Goal: Information Seeking & Learning: Learn about a topic

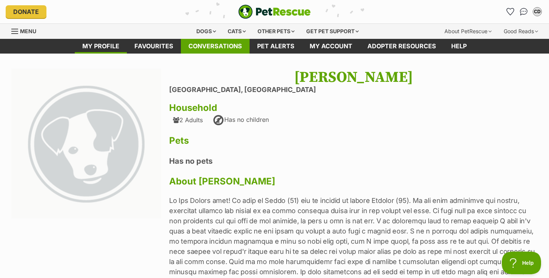
click at [218, 43] on link "Conversations" at bounding box center [215, 46] width 69 height 15
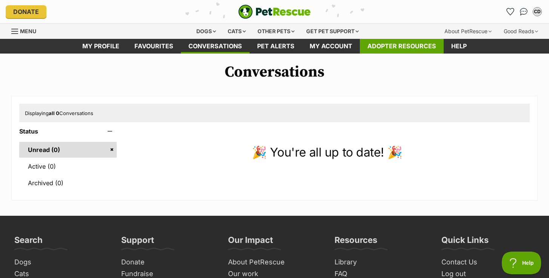
click at [381, 46] on link "Adopter resources" at bounding box center [402, 46] width 84 height 15
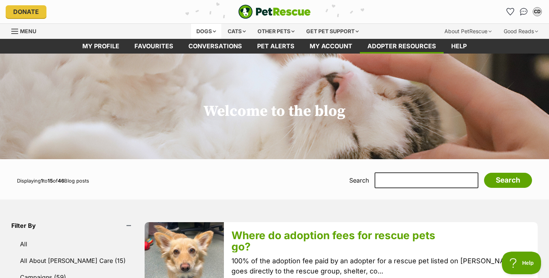
click at [206, 30] on div "Dogs" at bounding box center [206, 31] width 30 height 15
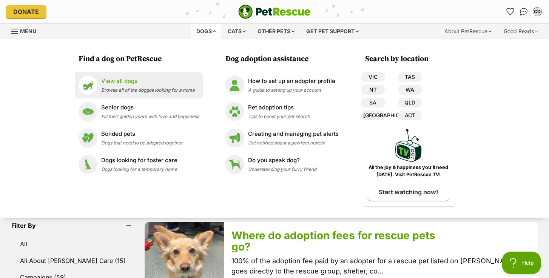
click at [116, 82] on p "View all dogs" at bounding box center [148, 81] width 94 height 9
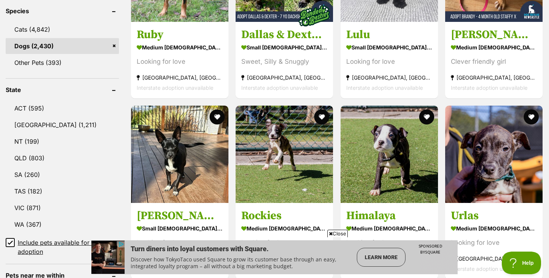
scroll to position [325, 0]
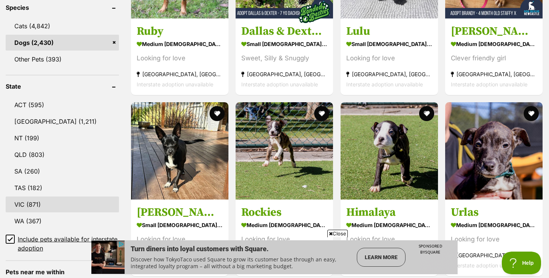
click at [19, 204] on link "VIC (871)" at bounding box center [62, 205] width 113 height 16
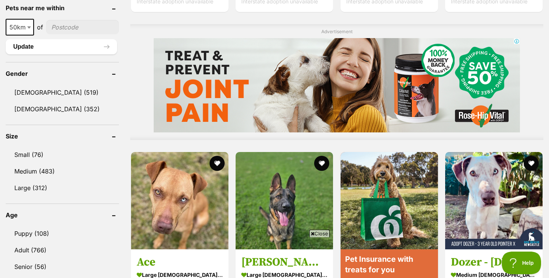
scroll to position [590, 0]
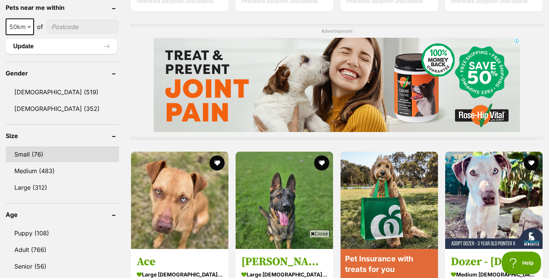
click at [28, 152] on link "Small (76)" at bounding box center [62, 154] width 113 height 16
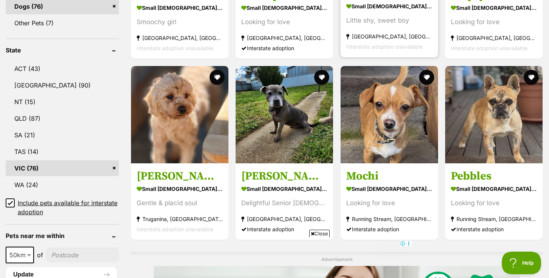
scroll to position [363, 0]
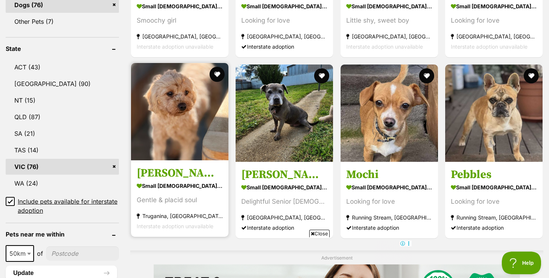
click at [174, 122] on img at bounding box center [179, 111] width 97 height 97
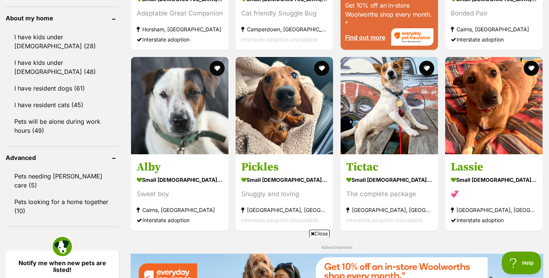
scroll to position [866, 0]
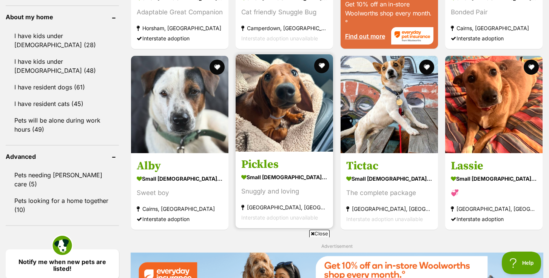
click at [286, 105] on img at bounding box center [283, 102] width 97 height 97
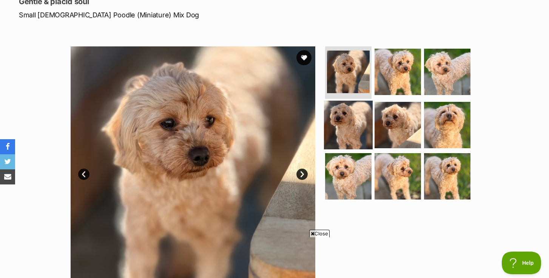
click at [343, 114] on img at bounding box center [348, 125] width 49 height 49
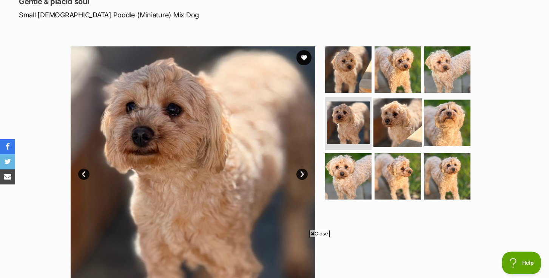
click at [394, 118] on img at bounding box center [397, 122] width 49 height 49
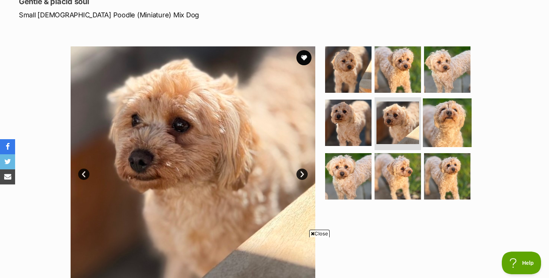
click at [443, 111] on img at bounding box center [447, 122] width 49 height 49
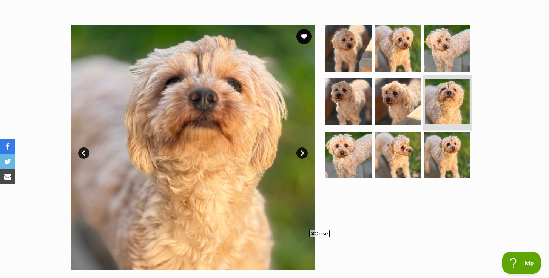
scroll to position [136, 0]
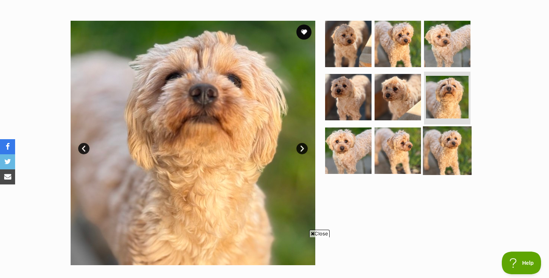
click at [446, 137] on img at bounding box center [447, 150] width 49 height 49
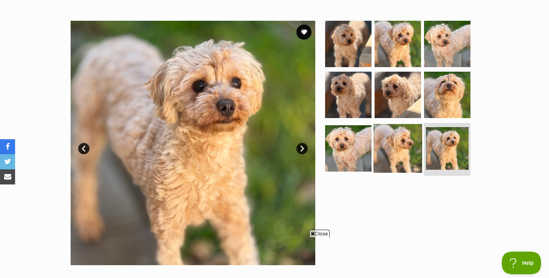
click at [407, 149] on img at bounding box center [397, 148] width 49 height 49
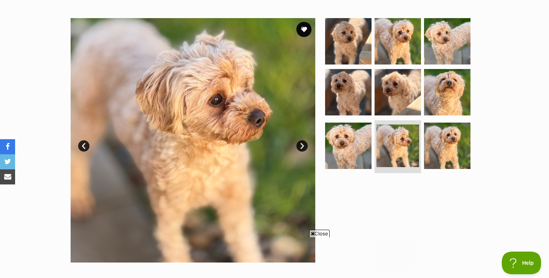
scroll to position [0, 0]
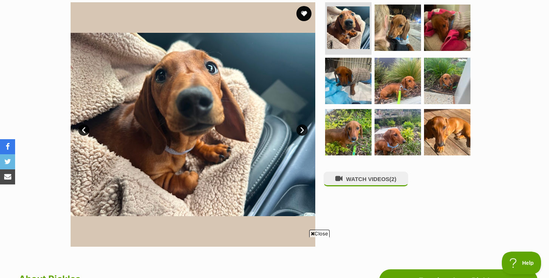
scroll to position [157, 0]
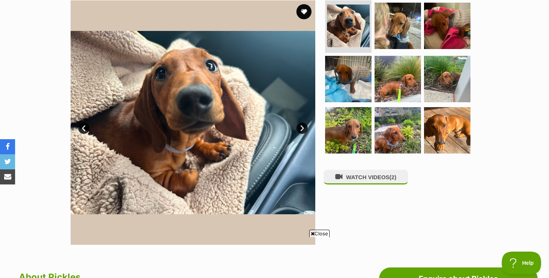
click at [300, 127] on link "Next" at bounding box center [301, 128] width 11 height 11
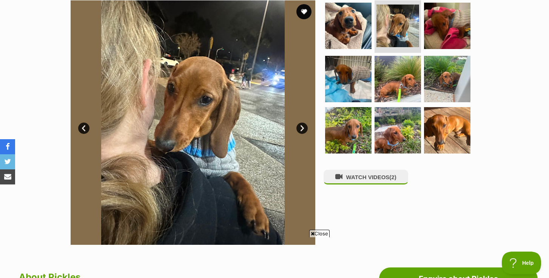
click at [300, 127] on link "Next" at bounding box center [301, 128] width 11 height 11
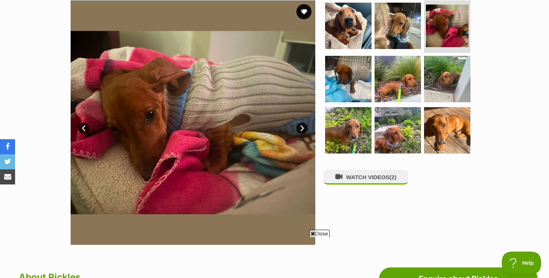
click at [300, 127] on link "Next" at bounding box center [301, 128] width 11 height 11
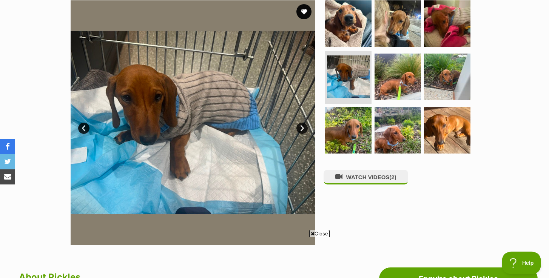
click at [300, 127] on link "Next" at bounding box center [301, 128] width 11 height 11
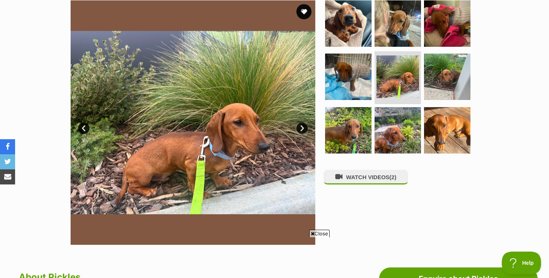
click at [300, 127] on link "Next" at bounding box center [301, 128] width 11 height 11
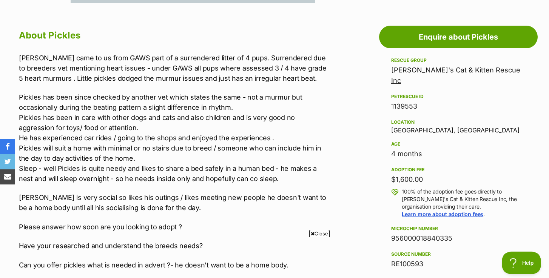
scroll to position [400, 0]
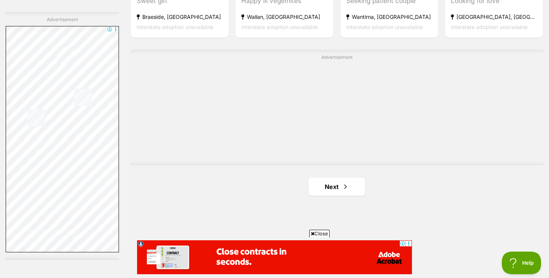
scroll to position [1319, 0]
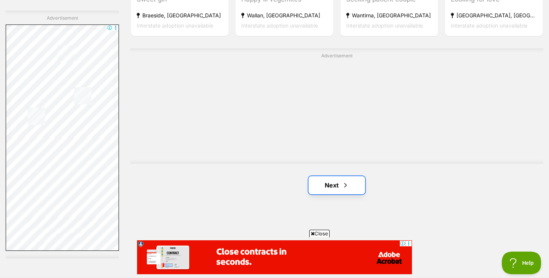
click at [327, 190] on link "Next" at bounding box center [336, 185] width 57 height 18
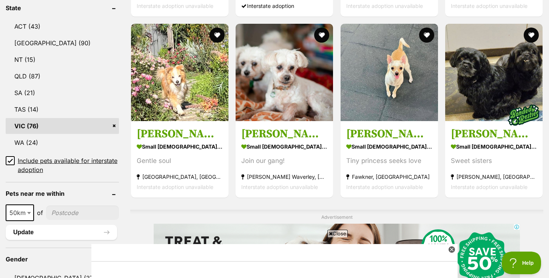
scroll to position [406, 0]
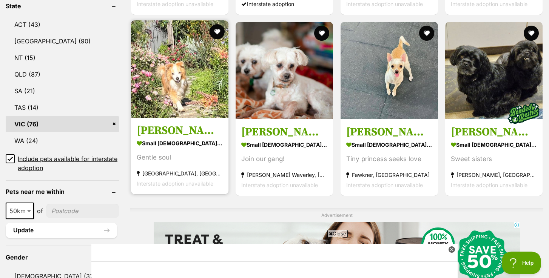
click at [181, 95] on img at bounding box center [179, 68] width 97 height 97
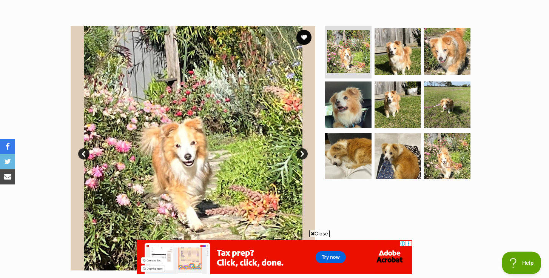
scroll to position [140, 0]
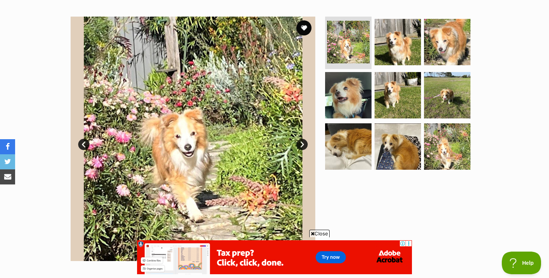
click at [303, 135] on img at bounding box center [193, 139] width 245 height 245
click at [303, 147] on link "Next" at bounding box center [301, 144] width 11 height 11
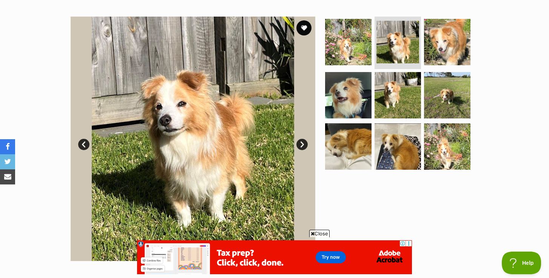
click at [303, 147] on link "Next" at bounding box center [301, 144] width 11 height 11
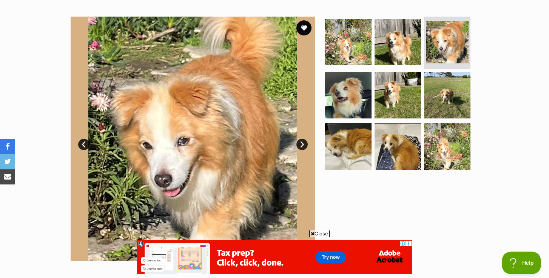
click at [303, 147] on link "Next" at bounding box center [301, 144] width 11 height 11
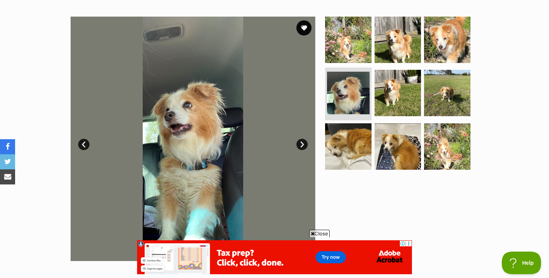
click at [303, 147] on link "Next" at bounding box center [301, 144] width 11 height 11
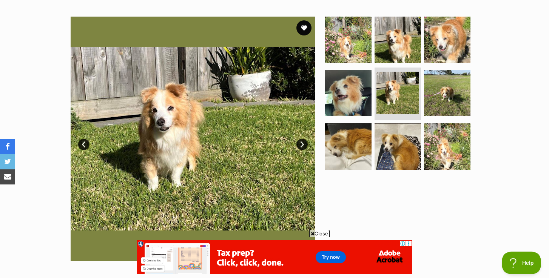
click at [303, 147] on link "Next" at bounding box center [301, 144] width 11 height 11
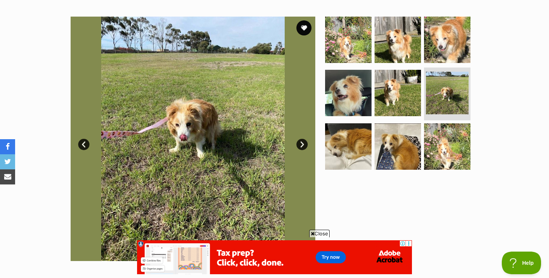
click at [303, 147] on link "Next" at bounding box center [301, 144] width 11 height 11
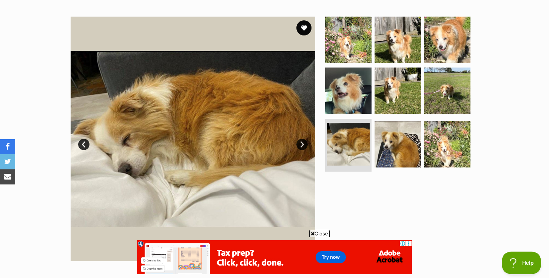
click at [303, 147] on link "Next" at bounding box center [301, 144] width 11 height 11
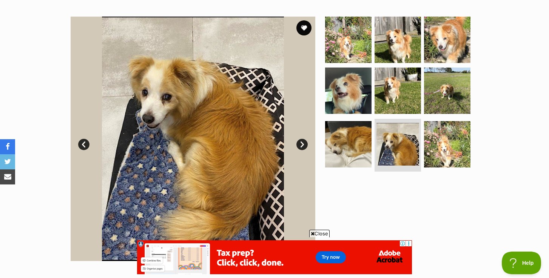
click at [303, 147] on link "Next" at bounding box center [301, 144] width 11 height 11
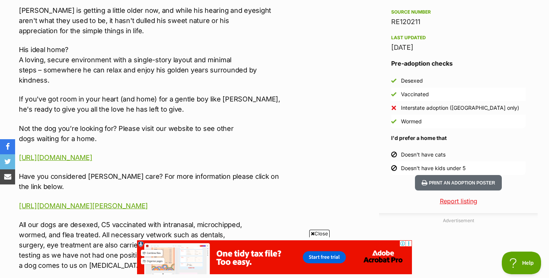
scroll to position [629, 0]
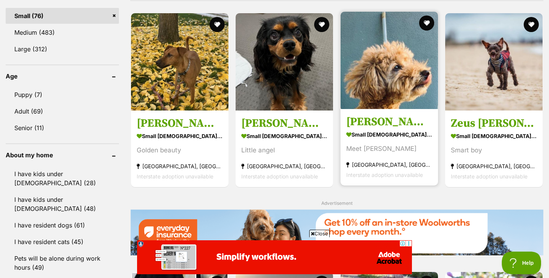
scroll to position [728, 0]
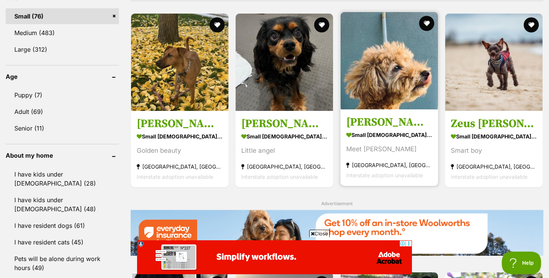
click at [396, 81] on img at bounding box center [388, 60] width 97 height 97
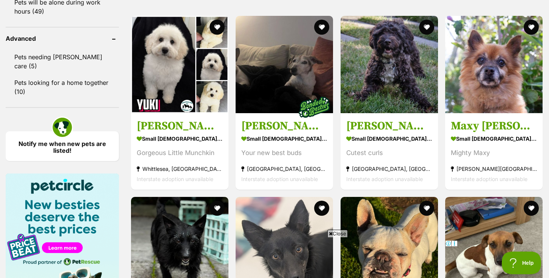
scroll to position [925, 0]
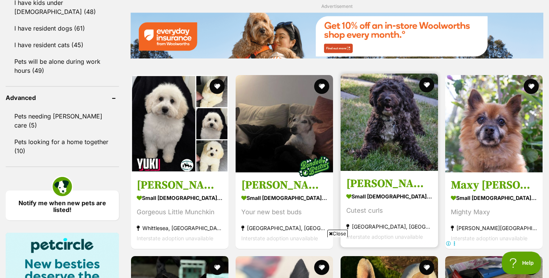
click at [388, 154] on img at bounding box center [388, 122] width 97 height 97
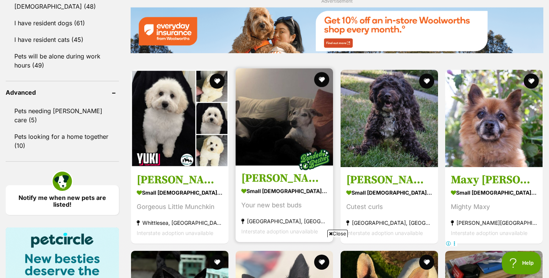
scroll to position [931, 0]
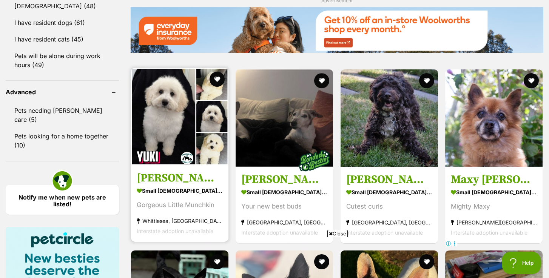
click at [178, 117] on img at bounding box center [179, 116] width 97 height 97
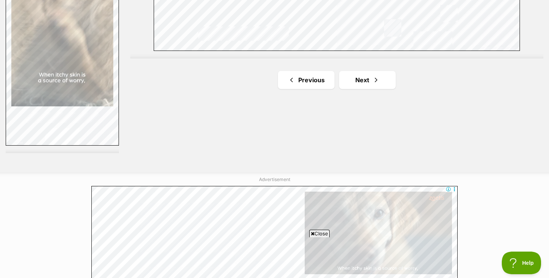
scroll to position [1432, 0]
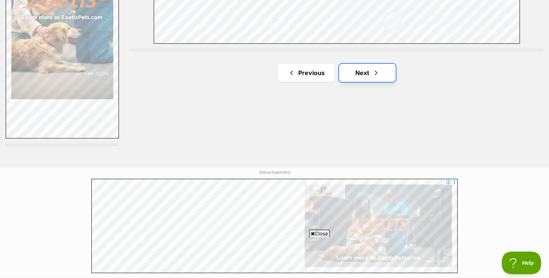
click at [367, 71] on link "Next" at bounding box center [367, 73] width 57 height 18
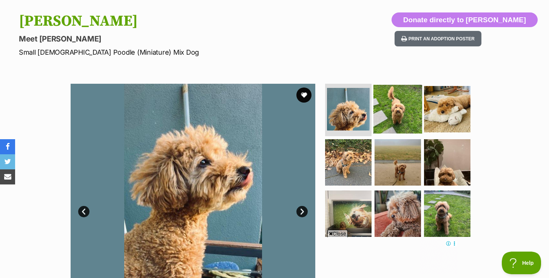
click at [393, 109] on img at bounding box center [397, 109] width 49 height 49
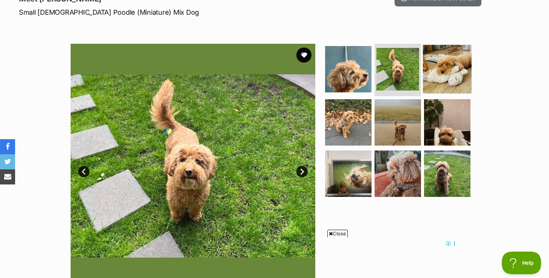
click at [441, 77] on img at bounding box center [447, 69] width 49 height 49
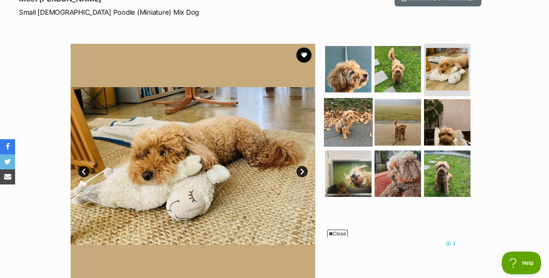
click at [353, 120] on img at bounding box center [348, 122] width 49 height 49
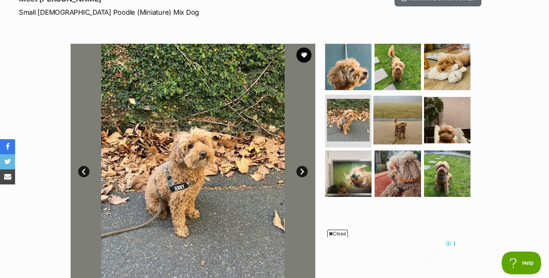
click at [407, 126] on img at bounding box center [397, 120] width 49 height 49
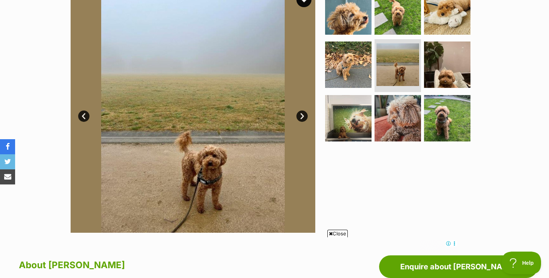
scroll to position [169, 0]
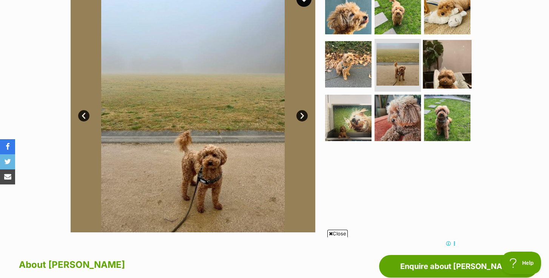
click at [448, 62] on img at bounding box center [447, 64] width 49 height 49
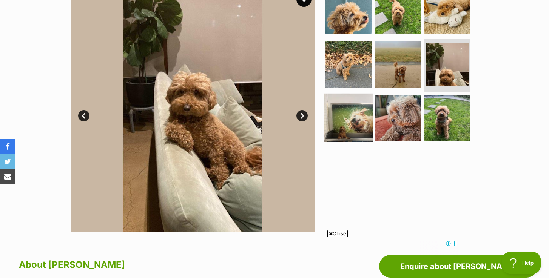
click at [354, 115] on img at bounding box center [348, 118] width 49 height 49
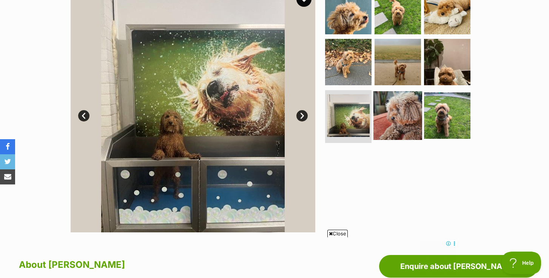
click at [396, 113] on img at bounding box center [397, 115] width 49 height 49
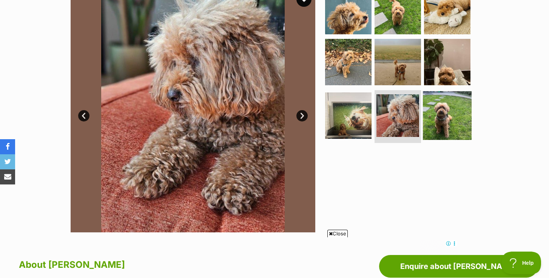
click at [444, 112] on img at bounding box center [447, 115] width 49 height 49
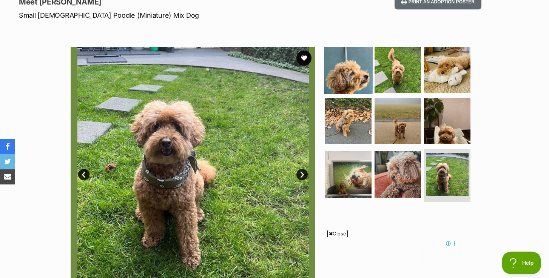
scroll to position [110, 0]
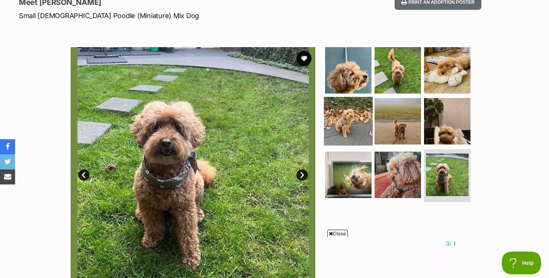
click at [359, 115] on img at bounding box center [348, 121] width 49 height 49
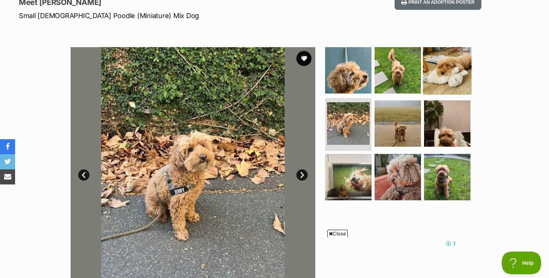
click at [440, 74] on img at bounding box center [447, 70] width 49 height 49
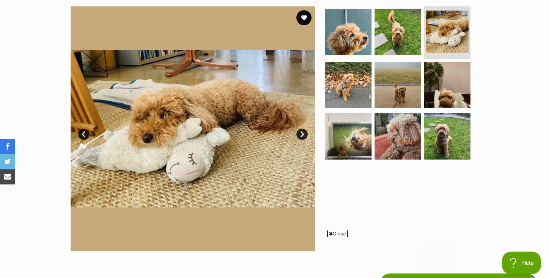
scroll to position [0, 0]
click at [351, 82] on img at bounding box center [348, 85] width 49 height 49
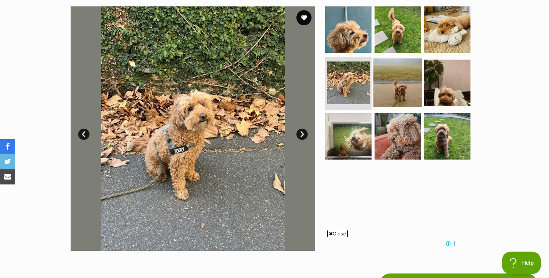
click at [390, 87] on img at bounding box center [397, 82] width 49 height 49
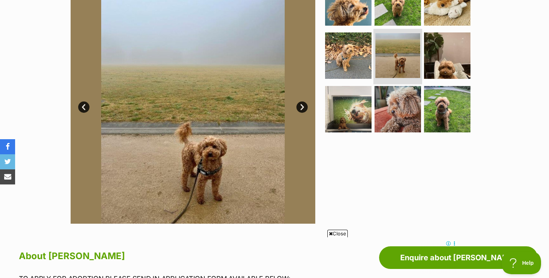
scroll to position [190, 0]
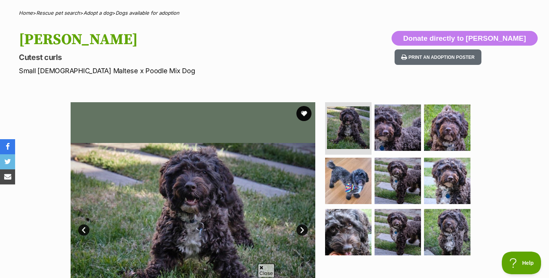
scroll to position [130, 0]
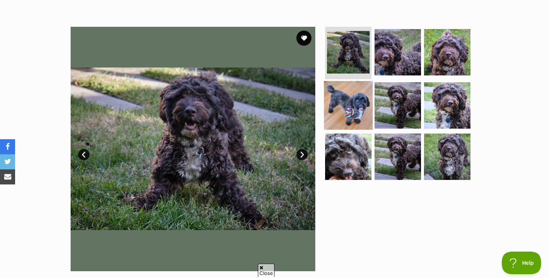
click at [351, 111] on img at bounding box center [348, 105] width 49 height 49
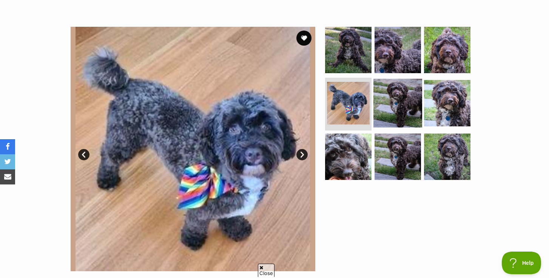
scroll to position [0, 0]
click at [395, 105] on img at bounding box center [397, 103] width 49 height 49
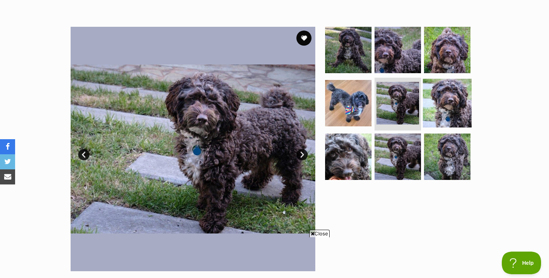
click at [434, 106] on img at bounding box center [447, 103] width 49 height 49
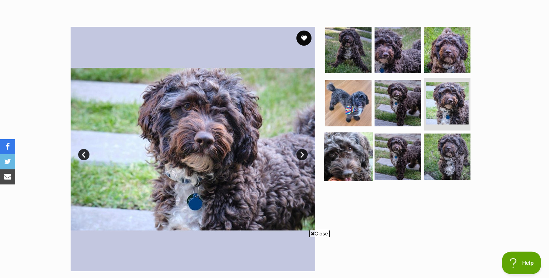
click at [352, 156] on img at bounding box center [348, 156] width 49 height 49
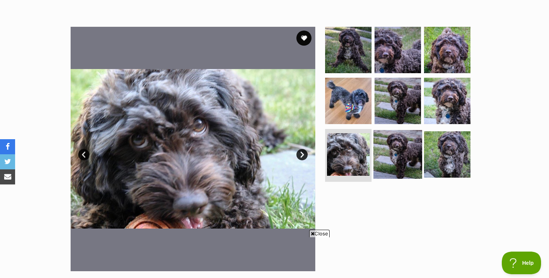
click at [388, 152] on img at bounding box center [397, 154] width 49 height 49
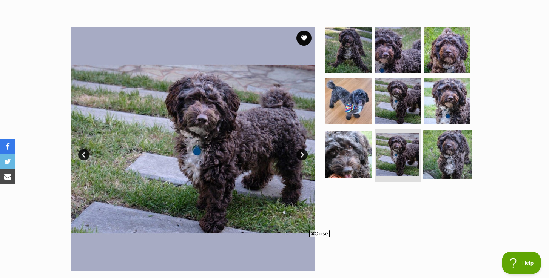
click at [429, 151] on img at bounding box center [447, 154] width 49 height 49
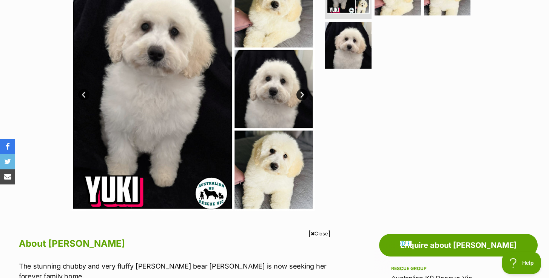
scroll to position [197, 0]
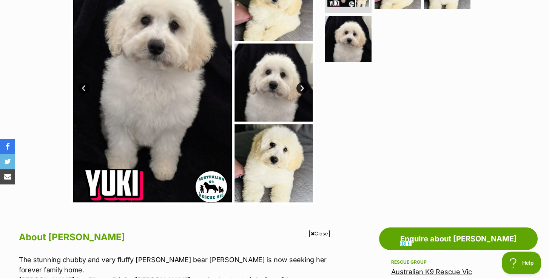
click at [300, 89] on link "Next" at bounding box center [301, 88] width 11 height 11
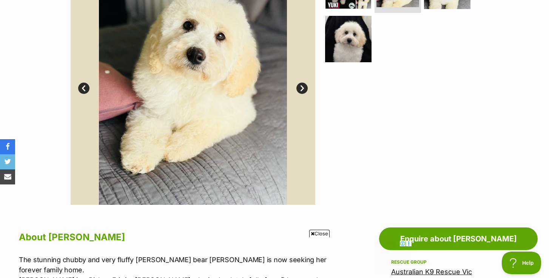
click at [300, 89] on link "Next" at bounding box center [301, 88] width 11 height 11
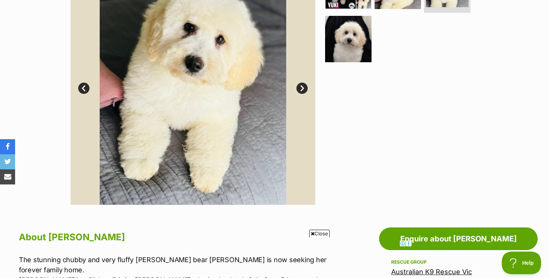
click at [300, 89] on link "Next" at bounding box center [301, 88] width 11 height 11
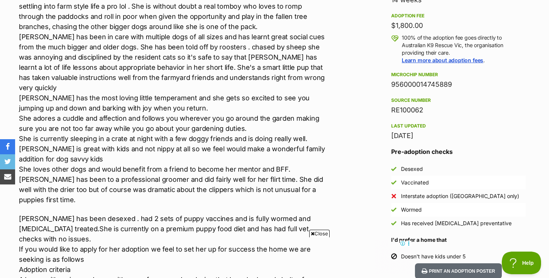
scroll to position [0, 0]
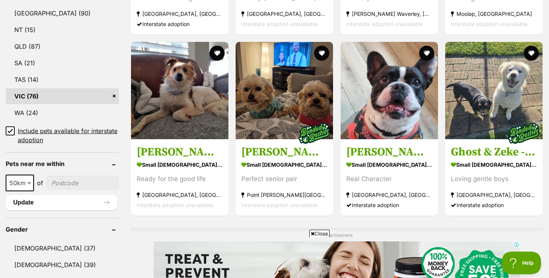
scroll to position [441, 0]
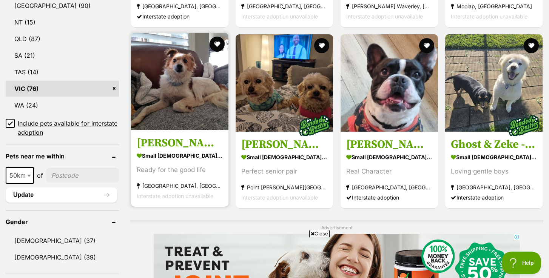
click at [192, 90] on img at bounding box center [179, 81] width 97 height 97
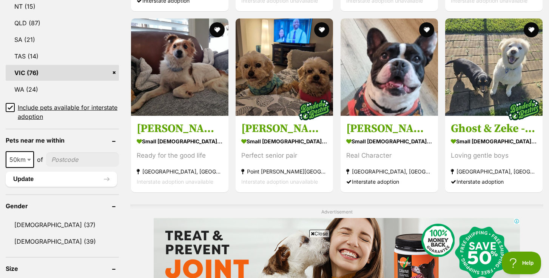
scroll to position [461, 0]
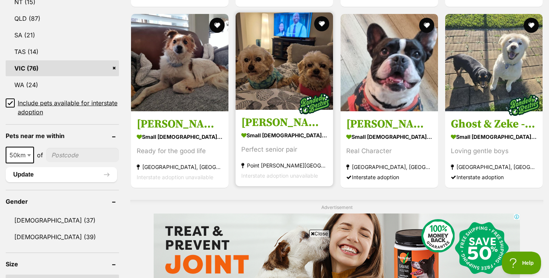
click at [305, 68] on img at bounding box center [283, 60] width 97 height 97
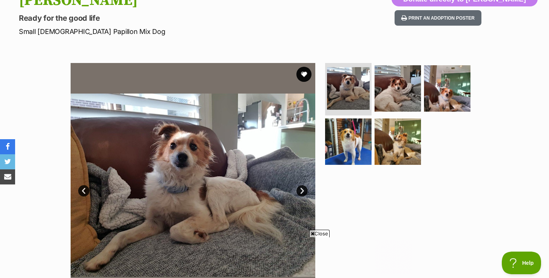
click at [297, 192] on link "Next" at bounding box center [301, 190] width 11 height 11
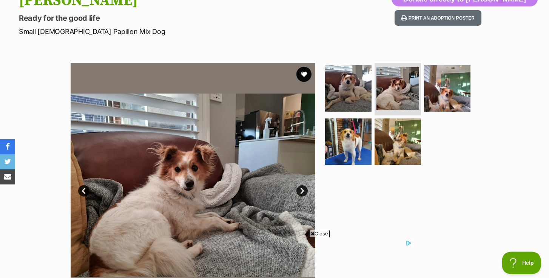
scroll to position [129, 0]
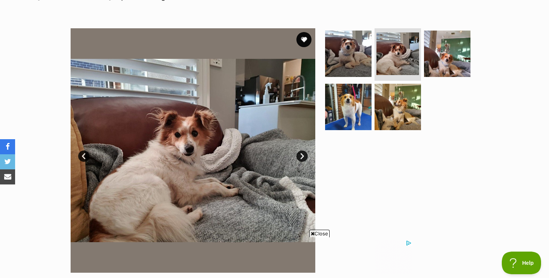
click at [302, 157] on link "Next" at bounding box center [301, 156] width 11 height 11
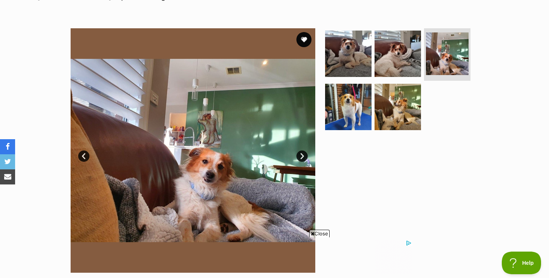
click at [302, 157] on link "Next" at bounding box center [301, 156] width 11 height 11
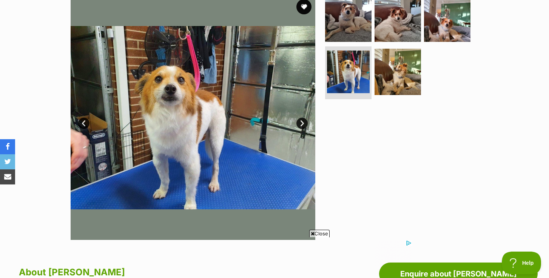
scroll to position [162, 0]
click at [301, 121] on link "Next" at bounding box center [301, 122] width 11 height 11
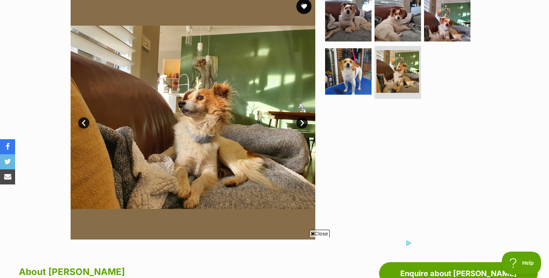
click at [301, 121] on link "Next" at bounding box center [301, 122] width 11 height 11
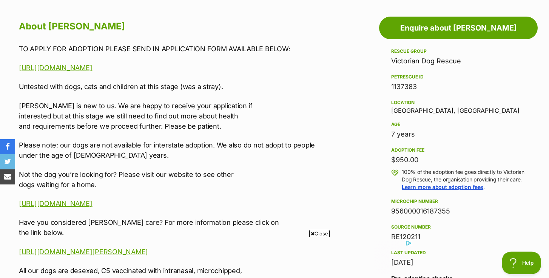
scroll to position [411, 0]
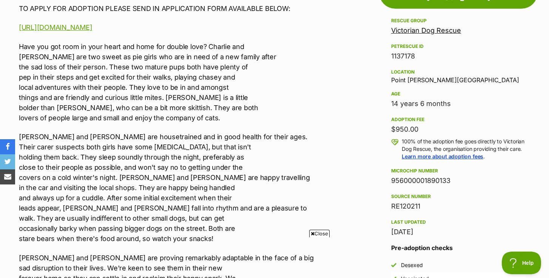
scroll to position [448, 0]
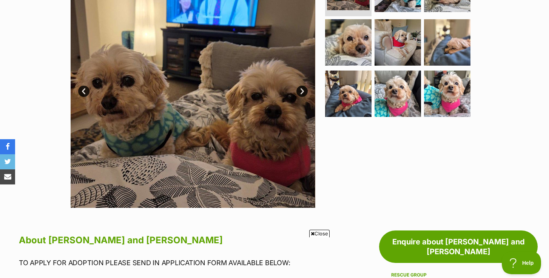
click at [303, 89] on link "Next" at bounding box center [301, 91] width 11 height 11
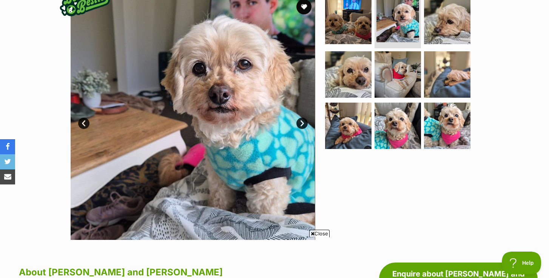
scroll to position [145, 0]
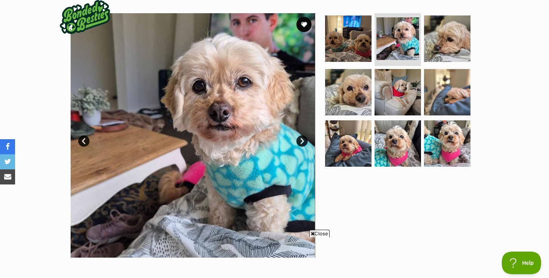
click at [303, 140] on link "Next" at bounding box center [301, 140] width 11 height 11
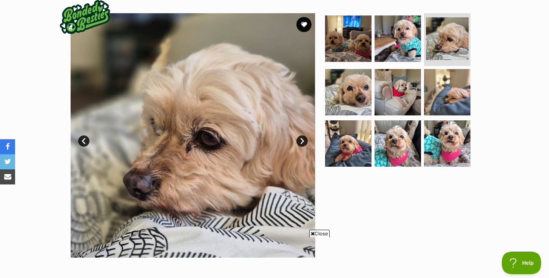
click at [303, 140] on link "Next" at bounding box center [301, 140] width 11 height 11
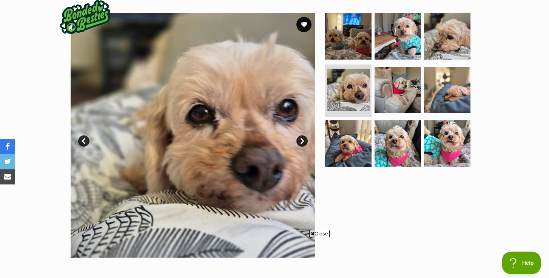
click at [303, 140] on link "Next" at bounding box center [301, 140] width 11 height 11
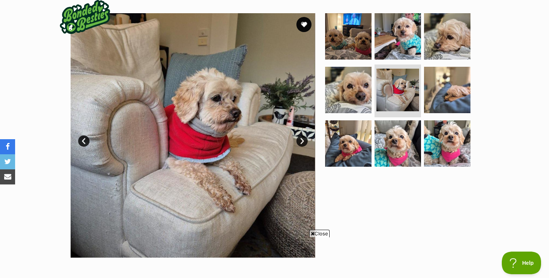
click at [303, 140] on link "Next" at bounding box center [301, 140] width 11 height 11
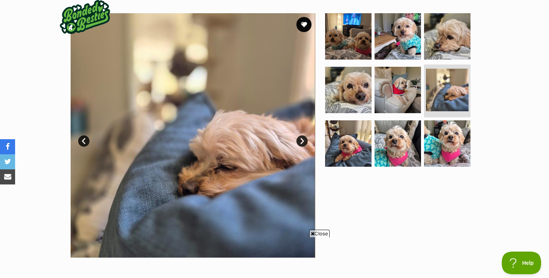
click at [303, 140] on link "Next" at bounding box center [301, 140] width 11 height 11
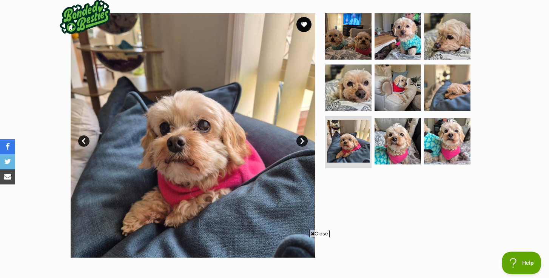
click at [303, 140] on link "Next" at bounding box center [301, 140] width 11 height 11
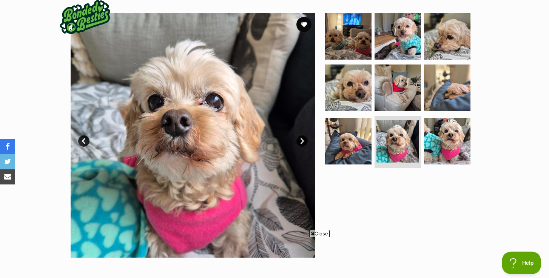
click at [303, 140] on link "Next" at bounding box center [301, 140] width 11 height 11
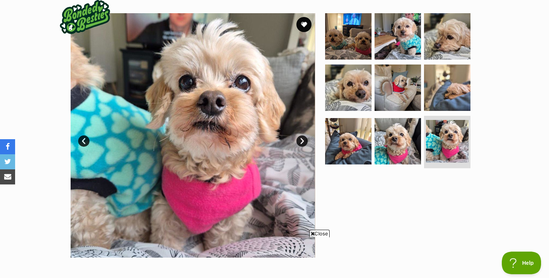
click at [303, 140] on link "Next" at bounding box center [301, 140] width 11 height 11
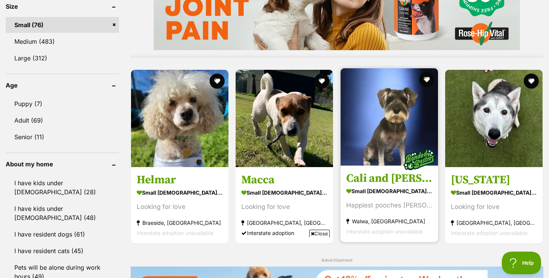
scroll to position [720, 0]
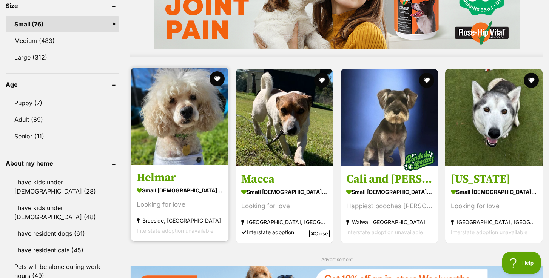
click at [181, 132] on img at bounding box center [179, 116] width 97 height 97
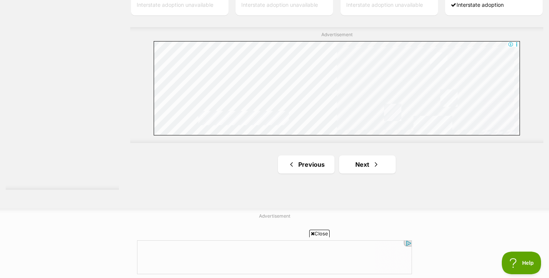
scroll to position [1369, 0]
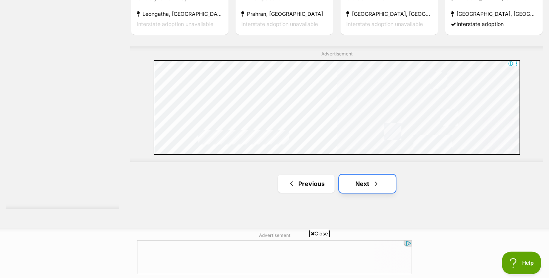
click at [364, 186] on link "Next" at bounding box center [367, 184] width 57 height 18
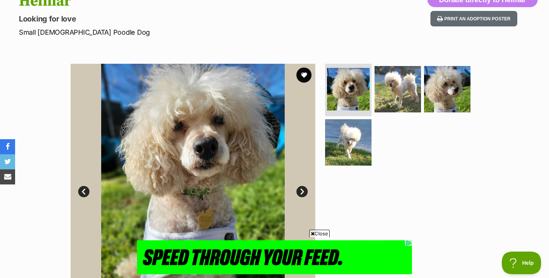
scroll to position [112, 0]
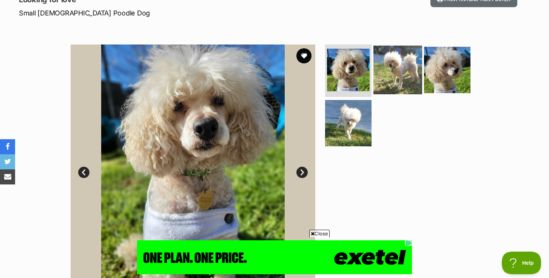
click at [389, 70] on img at bounding box center [397, 69] width 49 height 49
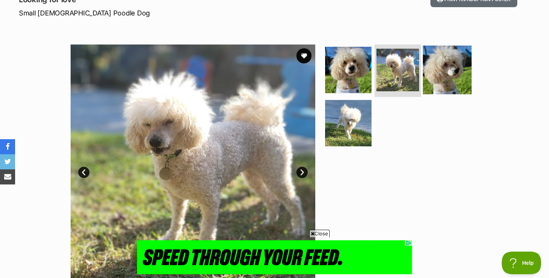
click at [449, 69] on img at bounding box center [447, 69] width 49 height 49
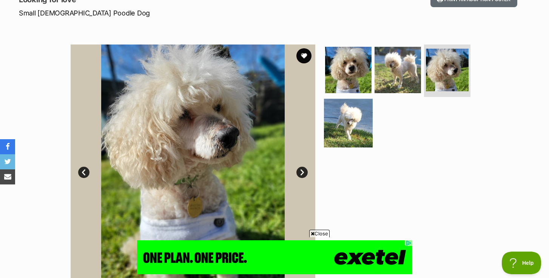
click at [353, 118] on img at bounding box center [348, 123] width 49 height 49
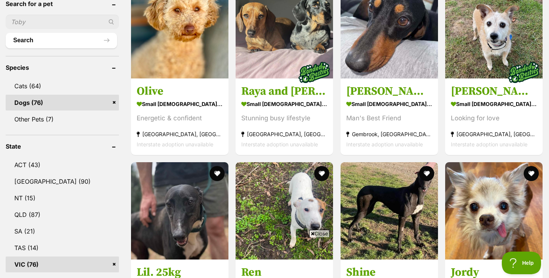
scroll to position [285, 0]
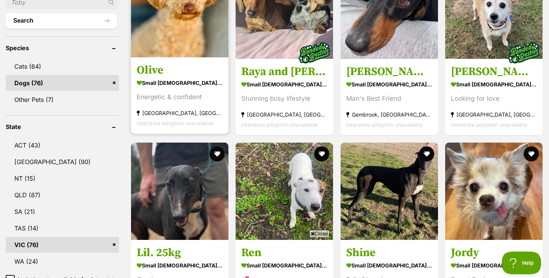
click at [191, 40] on img at bounding box center [179, 8] width 97 height 97
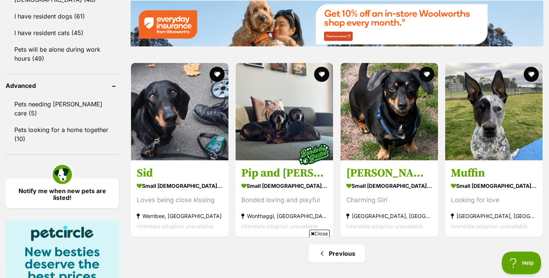
scroll to position [916, 0]
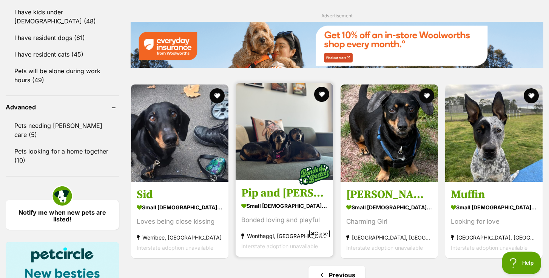
click at [290, 141] on img at bounding box center [283, 131] width 97 height 97
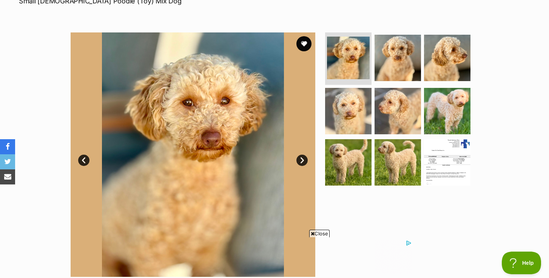
scroll to position [125, 0]
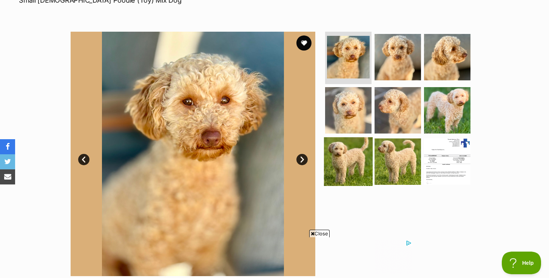
click at [344, 160] on img at bounding box center [348, 161] width 49 height 49
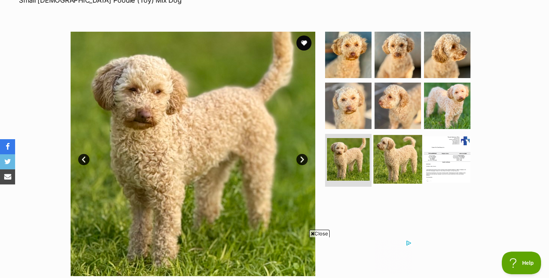
click at [395, 157] on img at bounding box center [397, 159] width 49 height 49
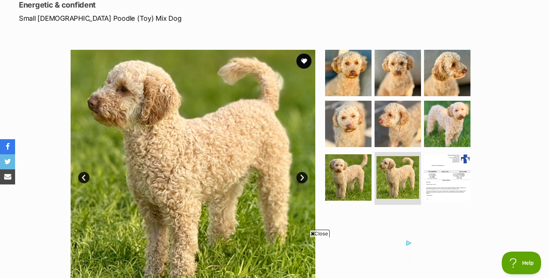
scroll to position [105, 0]
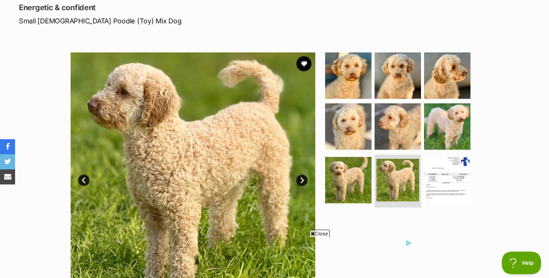
click at [302, 177] on link "Next" at bounding box center [301, 180] width 11 height 11
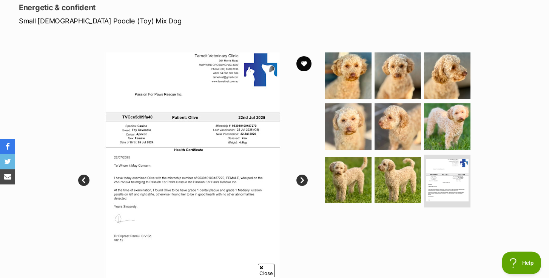
click at [302, 177] on link "Next" at bounding box center [301, 180] width 11 height 11
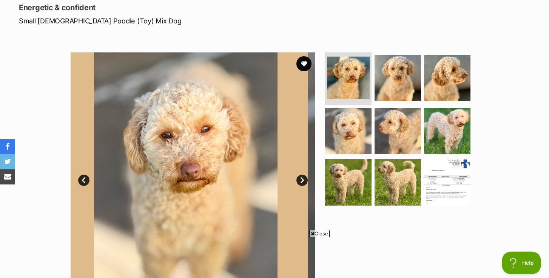
scroll to position [0, 0]
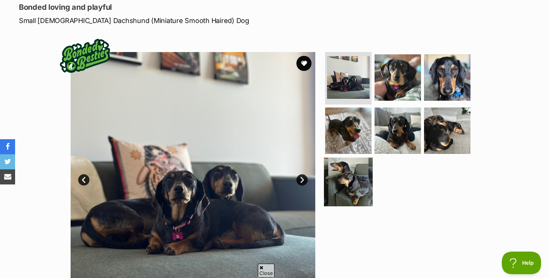
click at [352, 178] on img at bounding box center [348, 182] width 49 height 49
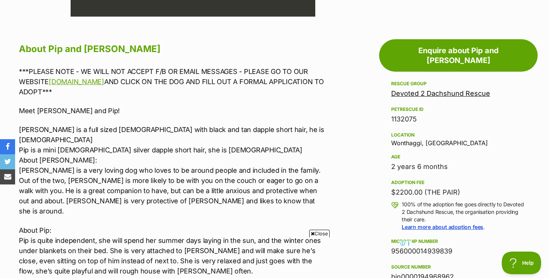
scroll to position [417, 0]
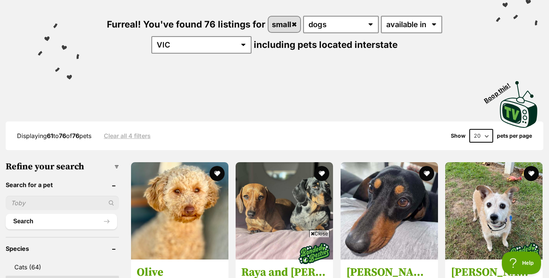
scroll to position [74, 0]
